Goal: Task Accomplishment & Management: Use online tool/utility

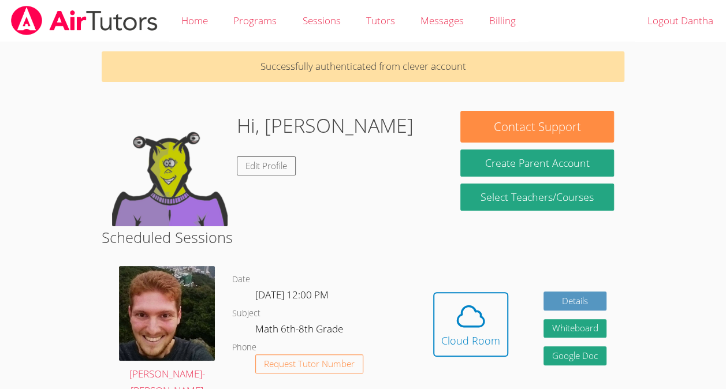
click at [359, 379] on dd "Request Tutor Number" at bounding box center [309, 374] width 108 height 39
click at [493, 355] on button "Cloud Room" at bounding box center [470, 324] width 75 height 65
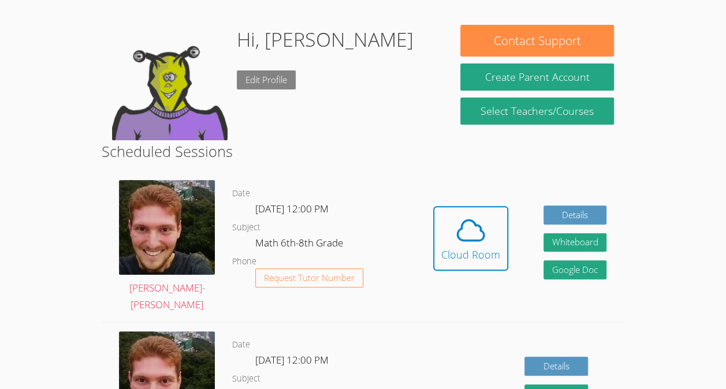
scroll to position [89, 0]
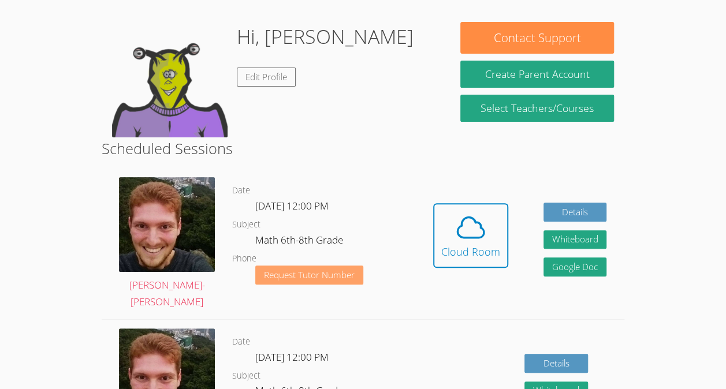
click at [322, 277] on span "Request Tutor Number" at bounding box center [309, 275] width 91 height 9
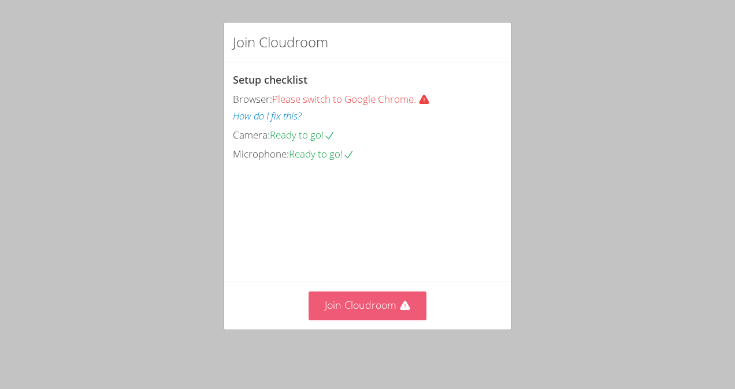
click at [396, 303] on button "Join Cloudroom" at bounding box center [367, 306] width 118 height 28
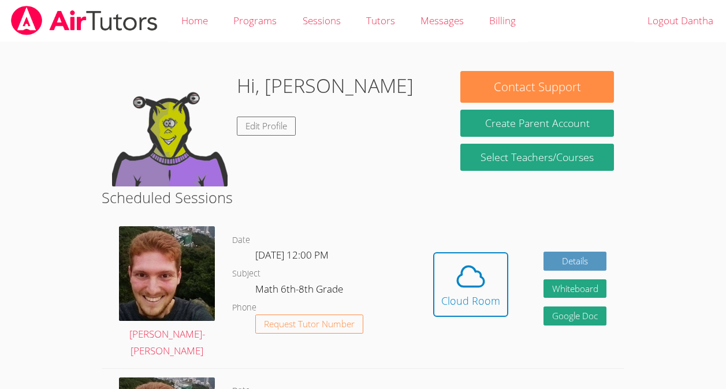
scroll to position [89, 0]
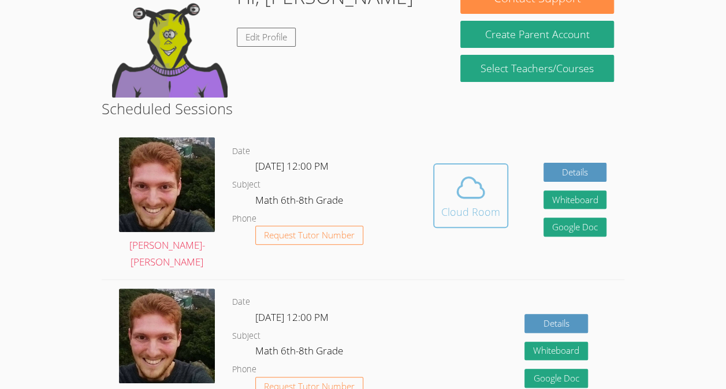
click at [466, 202] on icon at bounding box center [471, 188] width 32 height 32
